Goal: Information Seeking & Learning: Learn about a topic

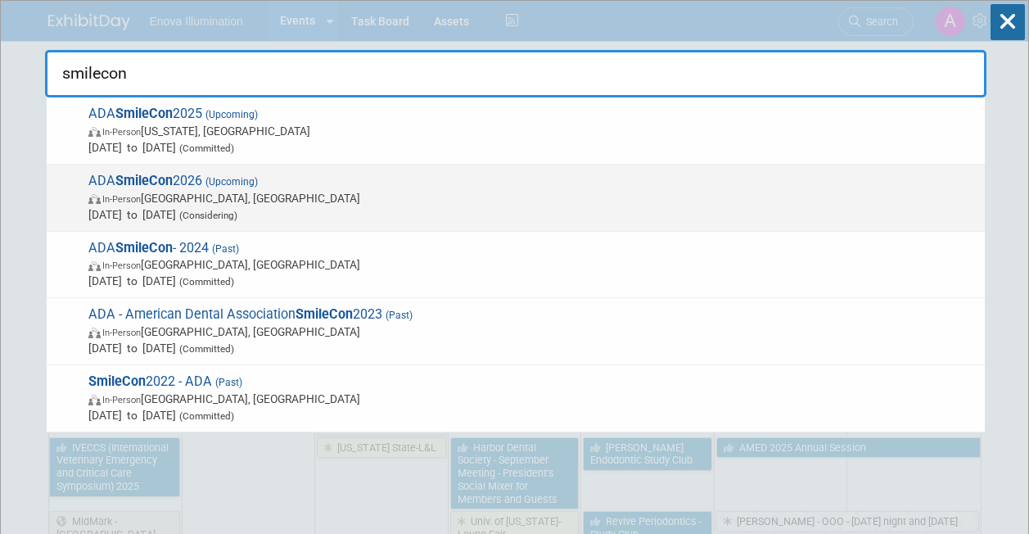
type input "smilecon"
click at [114, 177] on span "ADA SmileCon 2026 (Upcoming) In-Person Indianapolis, IN Oct 8, 2026 to Oct 10, …" at bounding box center [530, 198] width 893 height 50
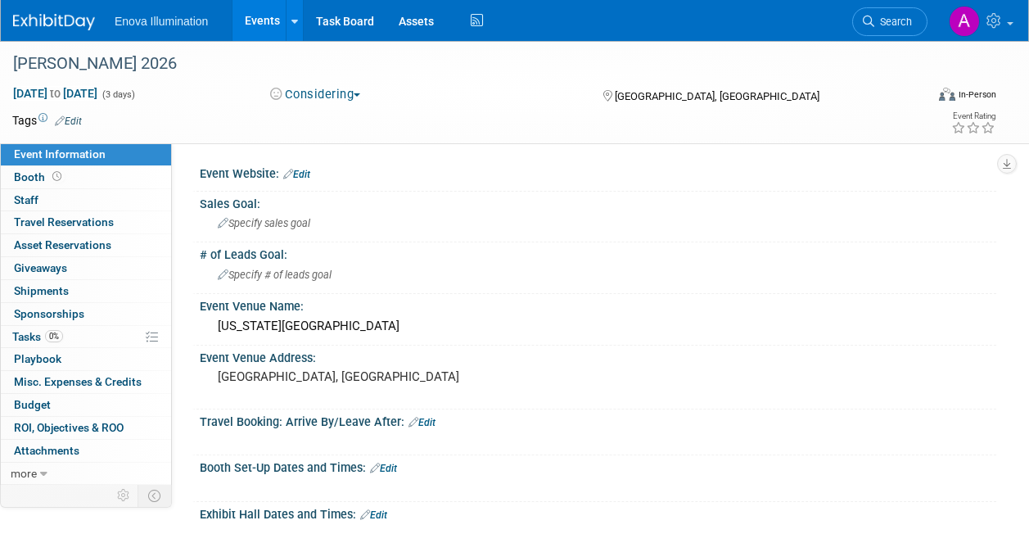
click at [304, 173] on link "Edit" at bounding box center [296, 174] width 27 height 11
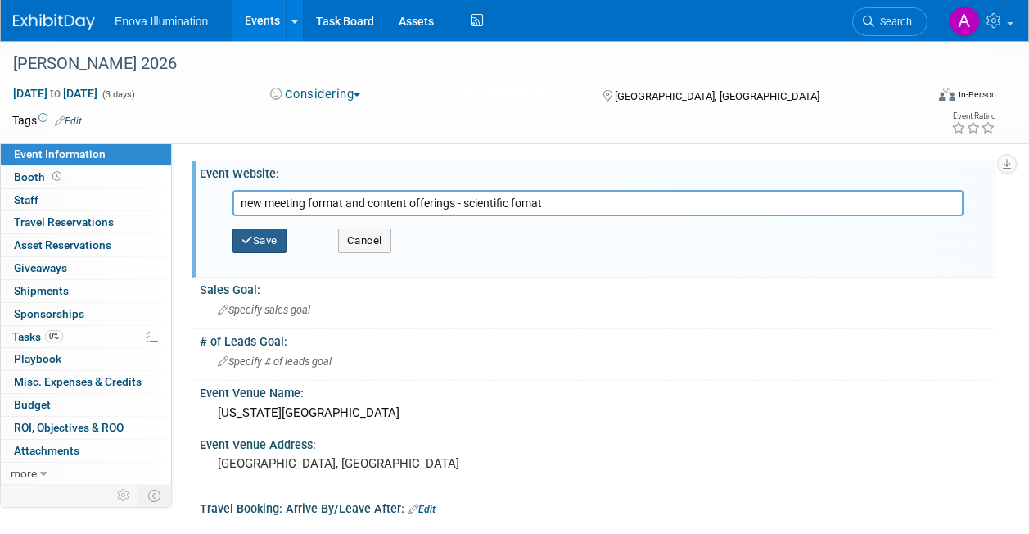
type input "new meeting format and content offerings - scientific fomat"
click at [264, 240] on button "Save" at bounding box center [260, 240] width 54 height 25
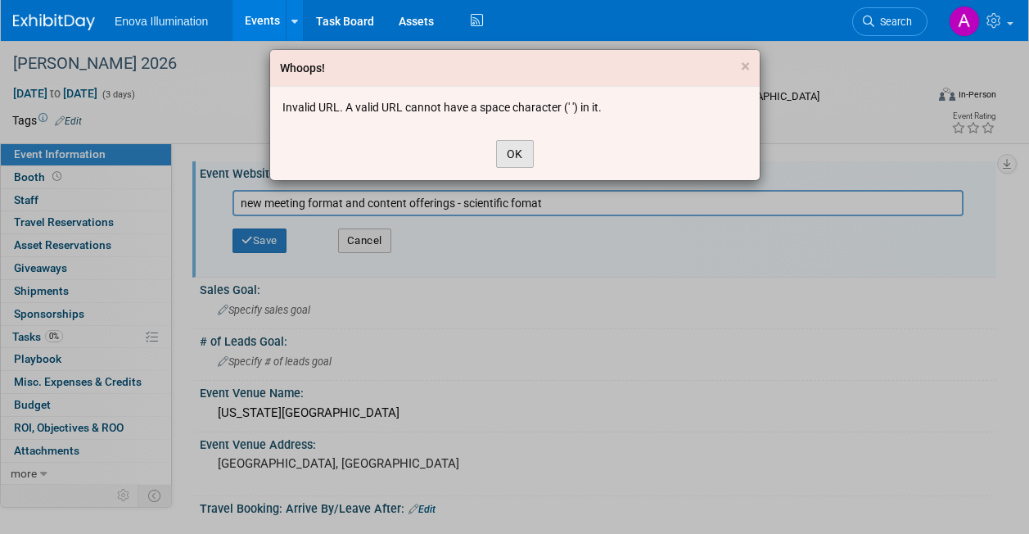
click at [514, 162] on button "OK" at bounding box center [515, 154] width 38 height 28
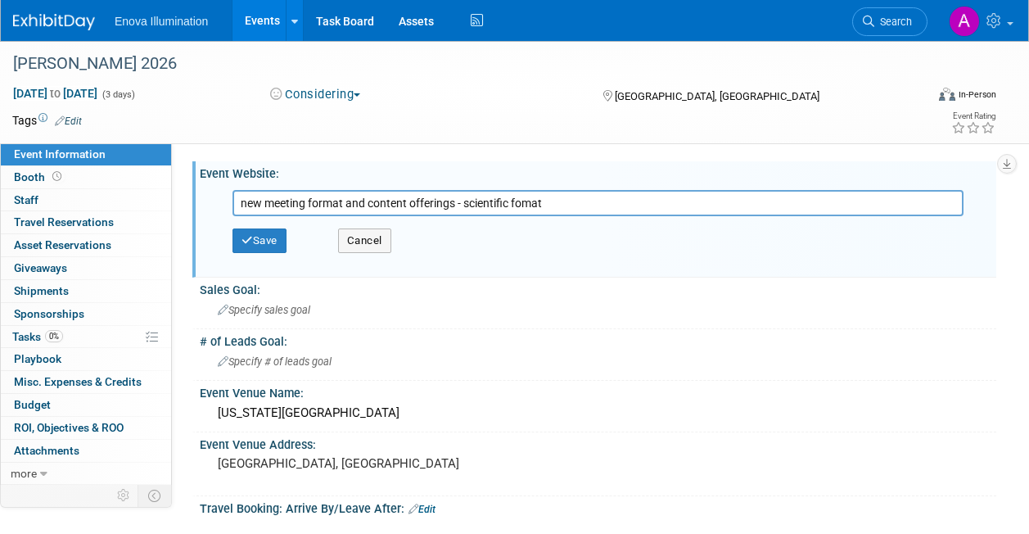
drag, startPoint x: 561, startPoint y: 199, endPoint x: 219, endPoint y: 210, distance: 342.4
click at [219, 210] on div "new meeting format and content offerings - scientific fomat Save Cancel" at bounding box center [598, 225] width 772 height 91
click at [267, 311] on span "Specify sales goal" at bounding box center [264, 310] width 93 height 12
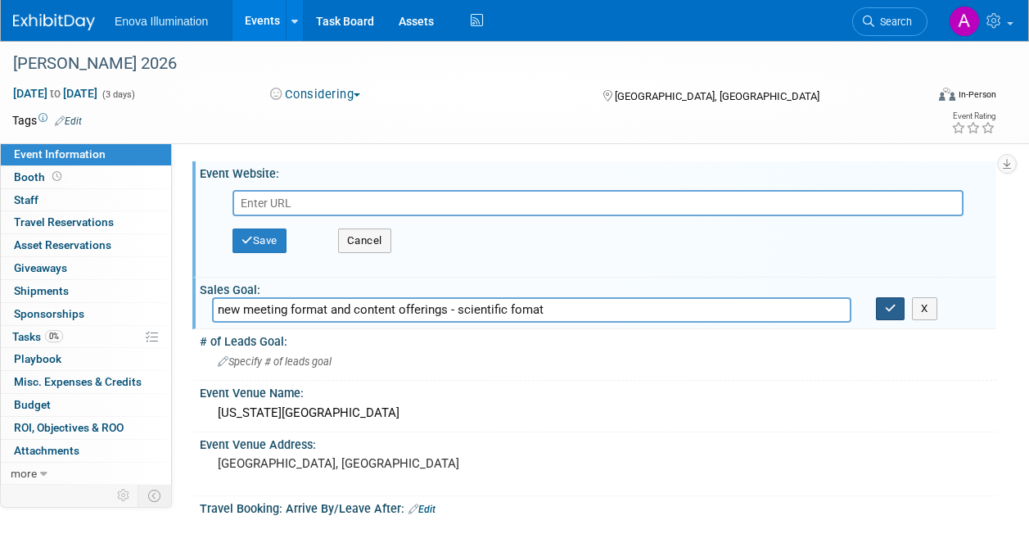
type input "new meeting format and content offerings - scientific fomat"
click at [886, 310] on icon "button" at bounding box center [890, 308] width 11 height 11
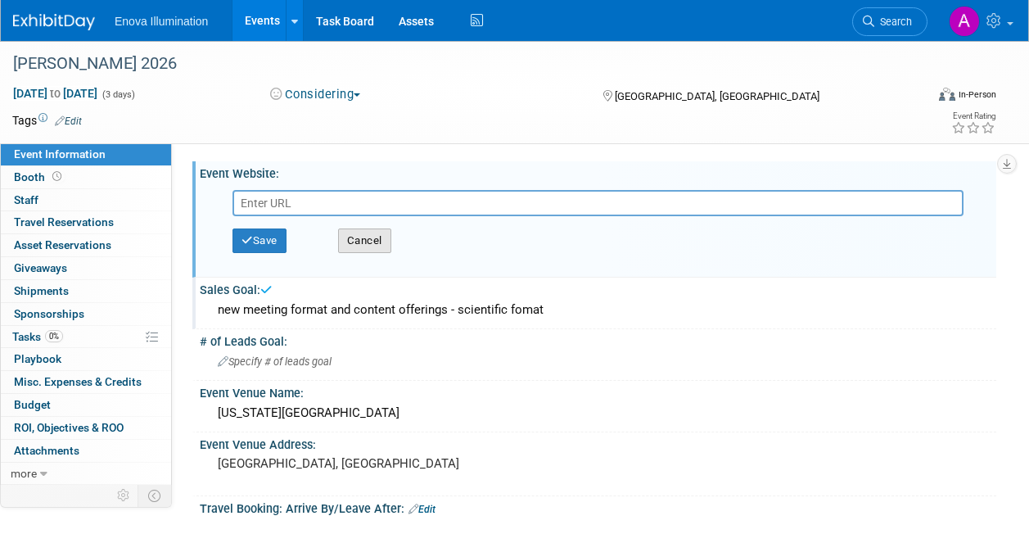
click at [353, 241] on button "Cancel" at bounding box center [364, 240] width 53 height 25
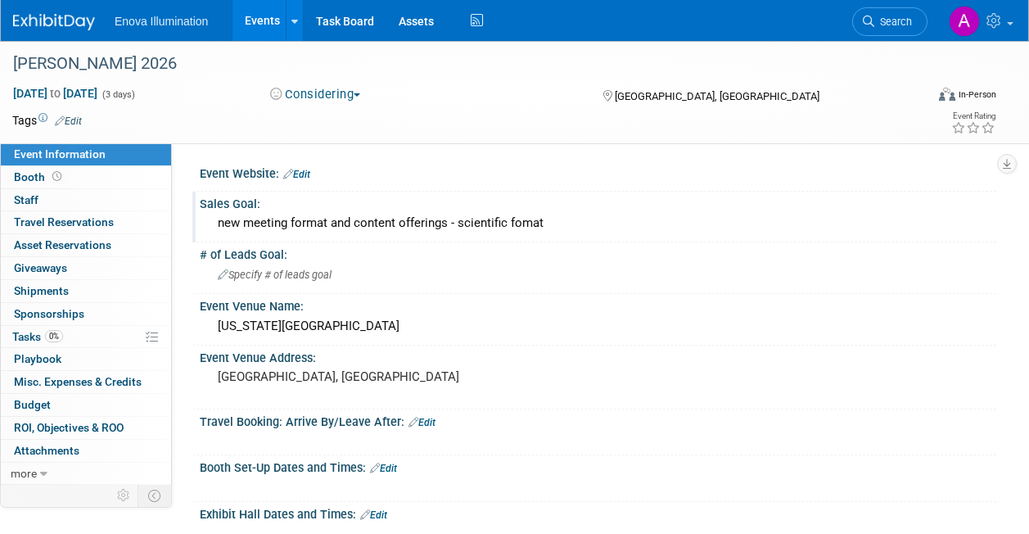
click at [63, 25] on img at bounding box center [54, 22] width 82 height 16
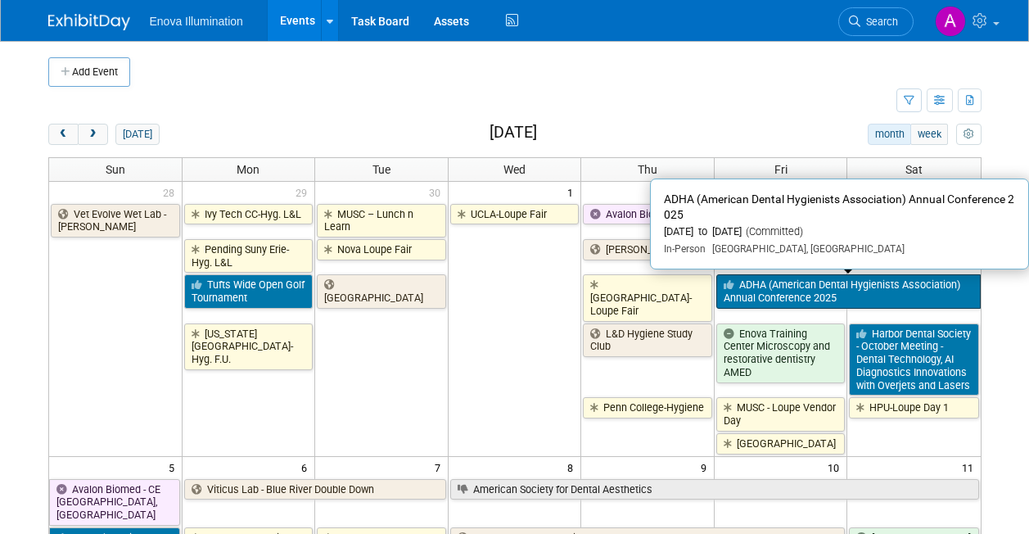
click at [809, 288] on link "ADHA (American Dental Hygienists Association) Annual Conference 2025" at bounding box center [848, 291] width 264 height 34
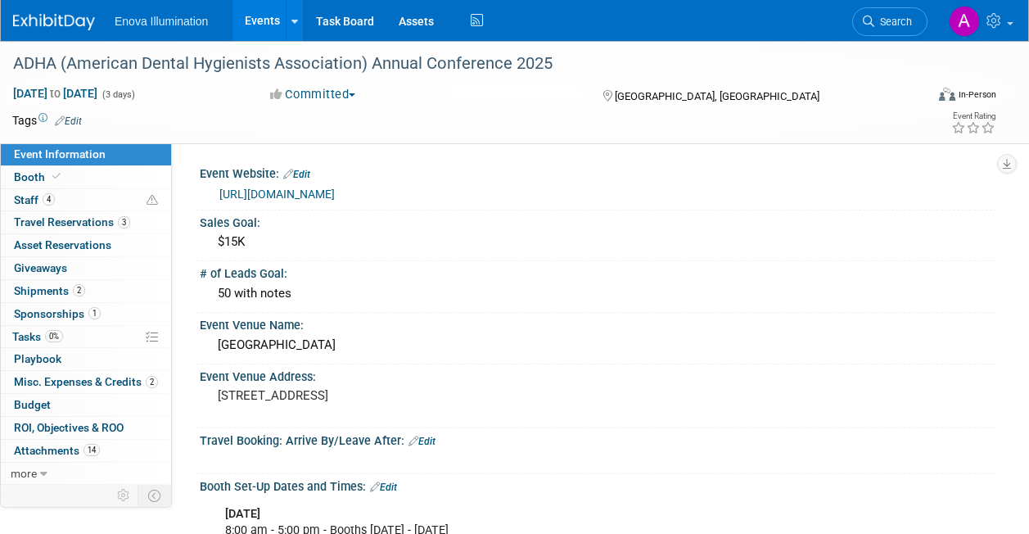
click at [297, 192] on link "https://www.adha.org/" at bounding box center [276, 194] width 115 height 13
click at [44, 16] on img at bounding box center [54, 22] width 82 height 16
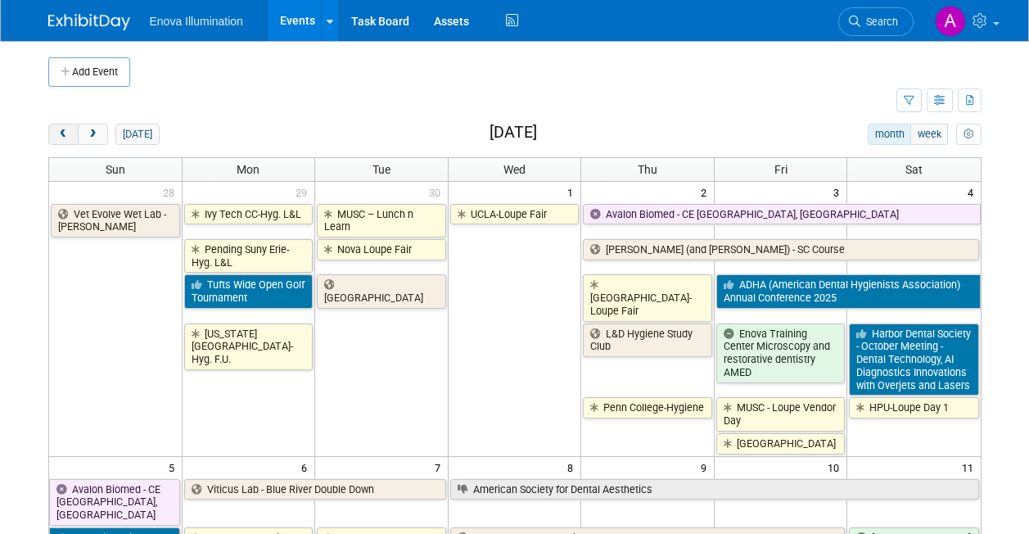
click at [66, 133] on span "prev" at bounding box center [63, 134] width 12 height 11
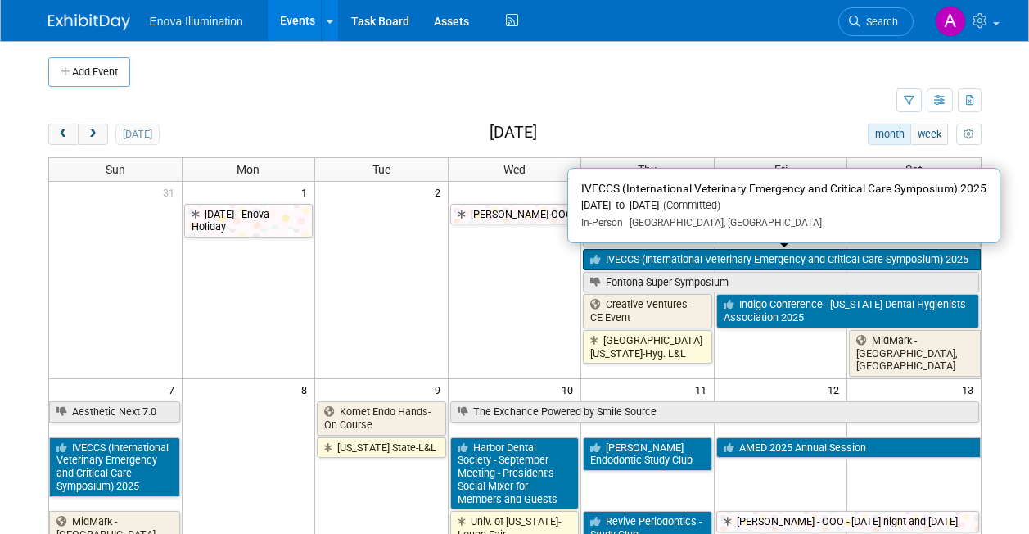
click at [645, 252] on link "IVECCS (International Veterinary Emergency and Critical Care Symposium) 2025" at bounding box center [781, 259] width 397 height 21
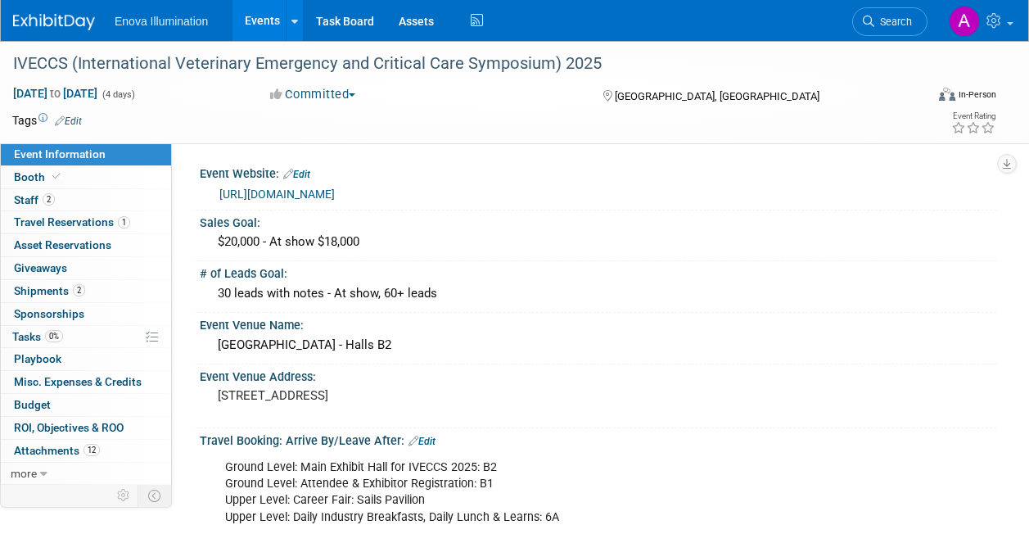
click at [291, 191] on link "[URL][DOMAIN_NAME]" at bounding box center [276, 194] width 115 height 13
